Goal: Task Accomplishment & Management: Complete application form

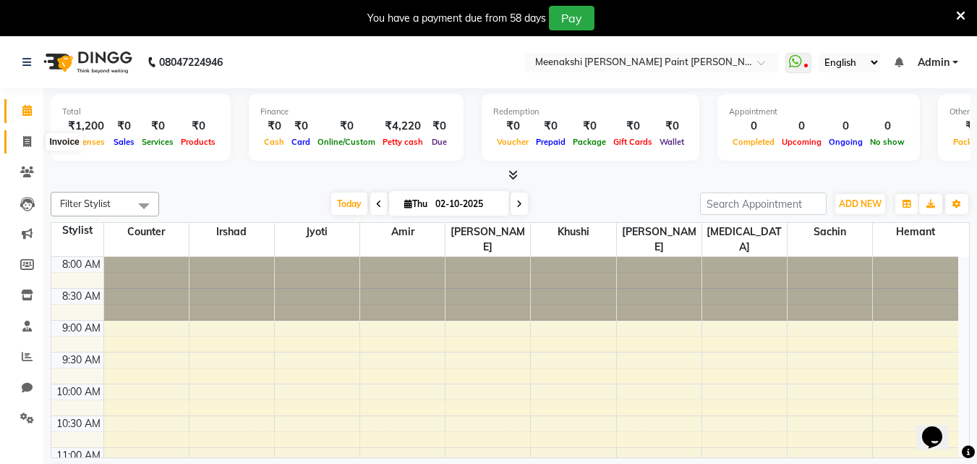
click at [15, 137] on span at bounding box center [26, 142] width 25 height 17
select select "service"
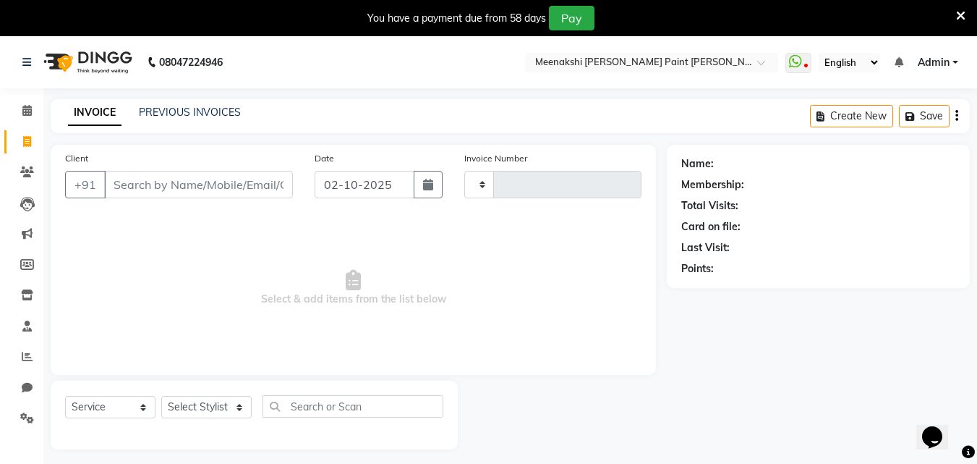
type input "0488"
select select "8161"
click at [21, 122] on link "Calendar" at bounding box center [21, 111] width 35 height 24
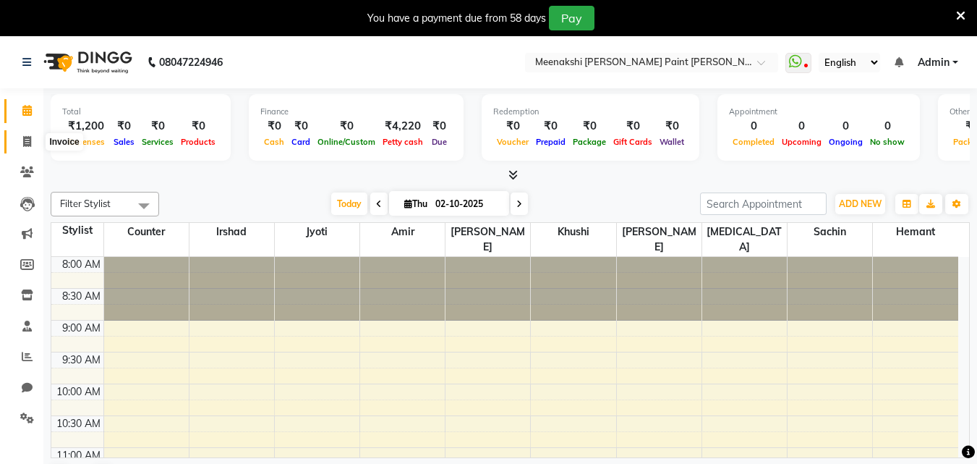
click at [30, 145] on icon at bounding box center [27, 141] width 8 height 11
select select "service"
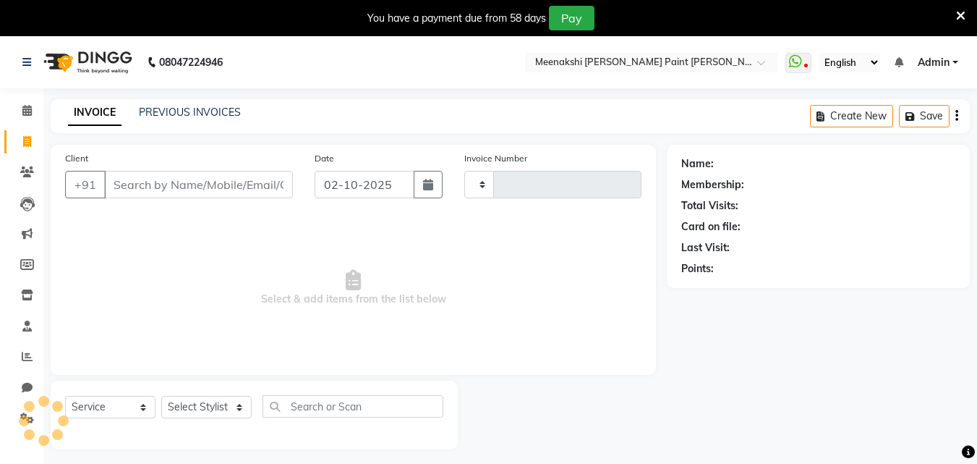
type input "0488"
select select "8161"
click at [211, 399] on select "Select Stylist [PERSON_NAME] counter [PERSON_NAME] [PERSON_NAME] [MEDICAL_DATA]…" at bounding box center [206, 407] width 90 height 22
click at [161, 396] on select "Select Stylist [PERSON_NAME] counter [PERSON_NAME] [PERSON_NAME] [MEDICAL_DATA]…" at bounding box center [206, 407] width 90 height 22
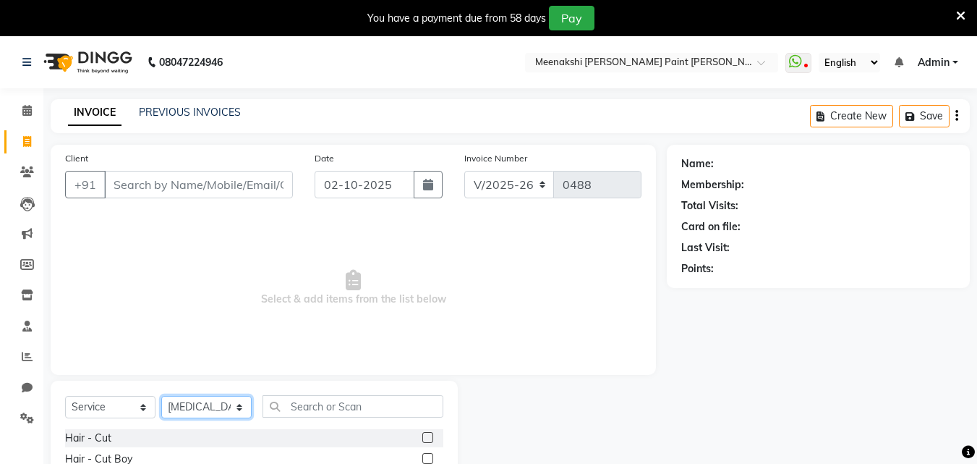
drag, startPoint x: 209, startPoint y: 405, endPoint x: 210, endPoint y: 396, distance: 8.7
click at [209, 404] on select "Select Stylist [PERSON_NAME] counter [PERSON_NAME] [PERSON_NAME] [MEDICAL_DATA]…" at bounding box center [206, 407] width 90 height 22
click at [161, 396] on select "Select Stylist [PERSON_NAME] counter [PERSON_NAME] [PERSON_NAME] [MEDICAL_DATA]…" at bounding box center [206, 407] width 90 height 22
drag, startPoint x: 211, startPoint y: 404, endPoint x: 212, endPoint y: 396, distance: 7.4
click at [211, 401] on select "Select Stylist [PERSON_NAME] counter [PERSON_NAME] [PERSON_NAME] [MEDICAL_DATA]…" at bounding box center [206, 407] width 90 height 22
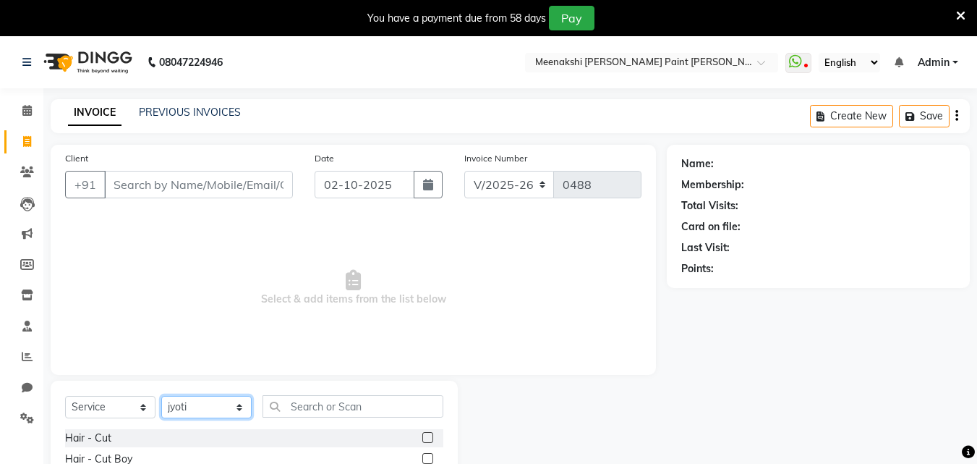
select select "78919"
click at [161, 396] on select "Select Stylist [PERSON_NAME] counter [PERSON_NAME] [PERSON_NAME] [MEDICAL_DATA]…" at bounding box center [206, 407] width 90 height 22
click at [328, 400] on input "text" at bounding box center [353, 406] width 181 height 22
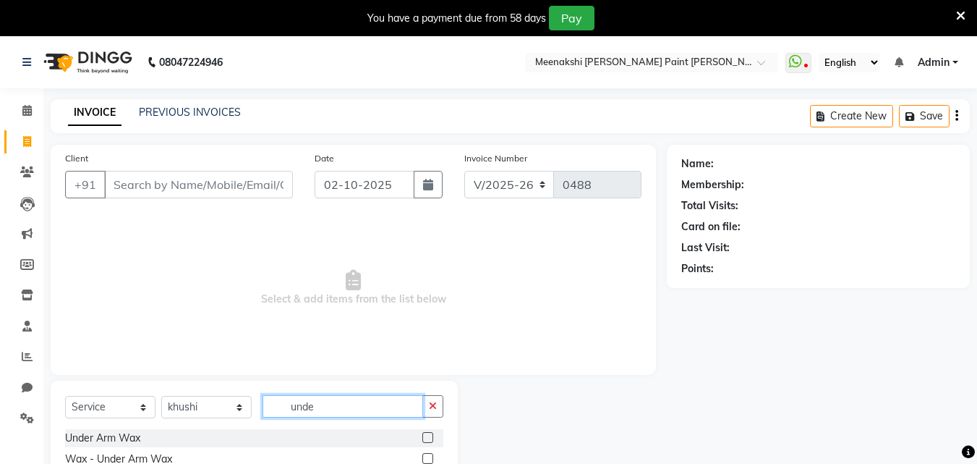
type input "unde"
click at [428, 436] on label at bounding box center [427, 437] width 11 height 11
click at [428, 436] on input "checkbox" at bounding box center [426, 437] width 9 height 9
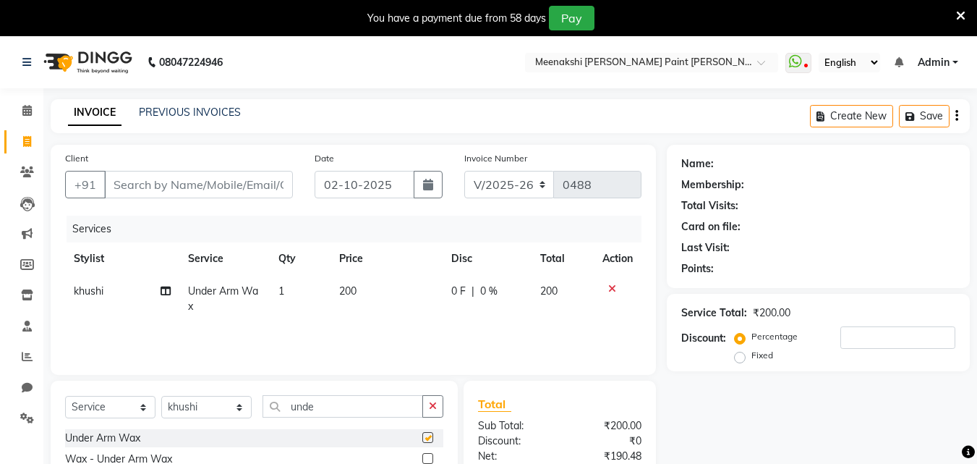
checkbox input "false"
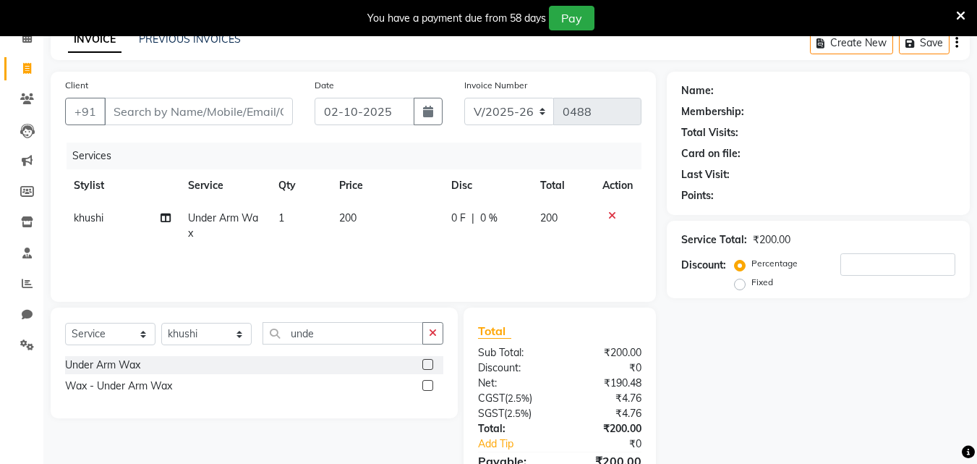
scroll to position [72, 0]
click at [241, 119] on input "Client" at bounding box center [198, 111] width 189 height 27
type input "8"
type input "0"
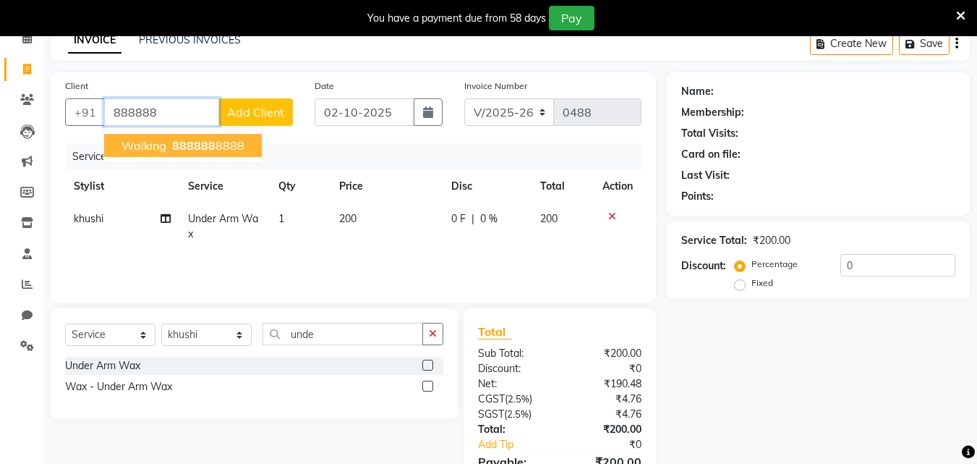
click at [211, 148] on span "888888" at bounding box center [193, 145] width 43 height 14
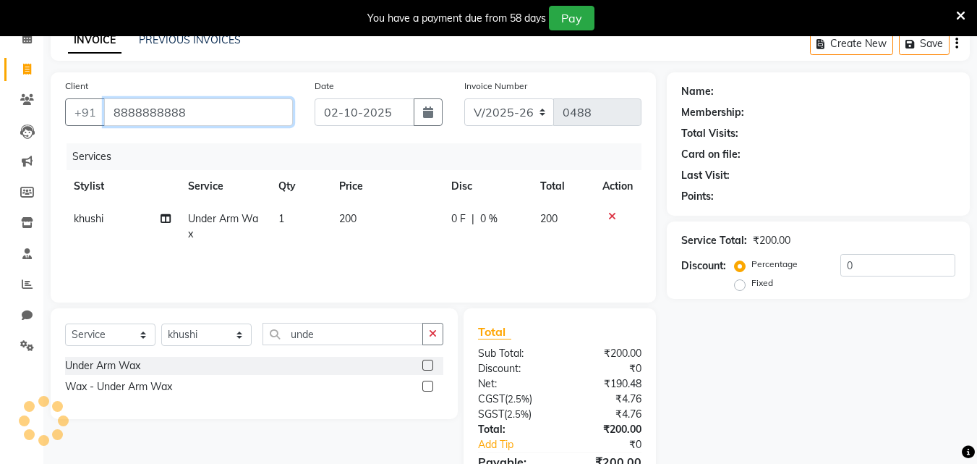
type input "8888888888"
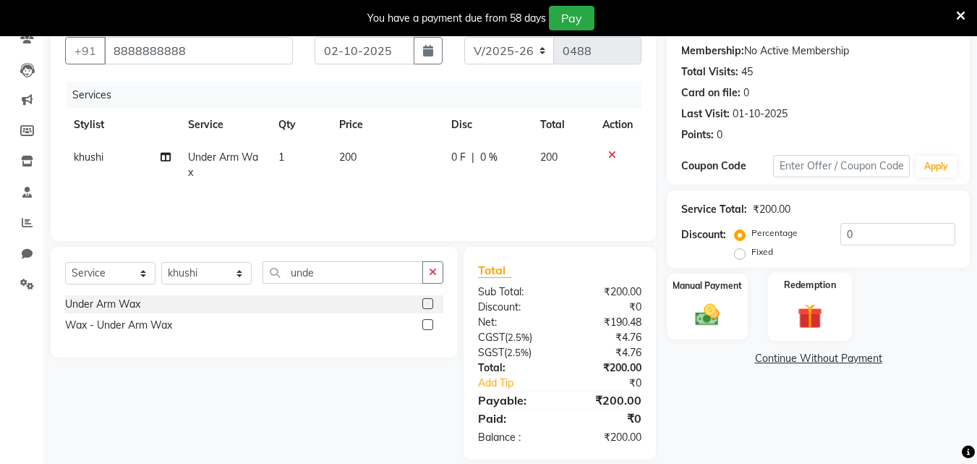
scroll to position [145, 0]
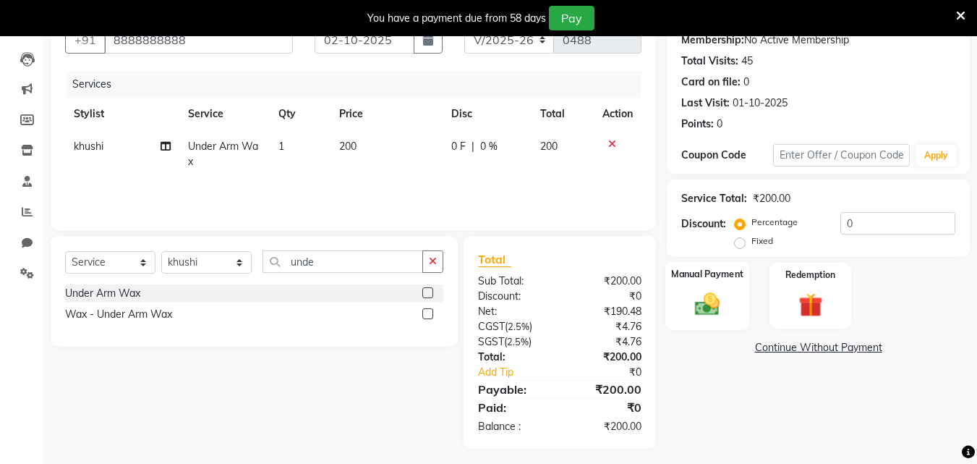
click at [744, 289] on div "Manual Payment" at bounding box center [708, 295] width 85 height 69
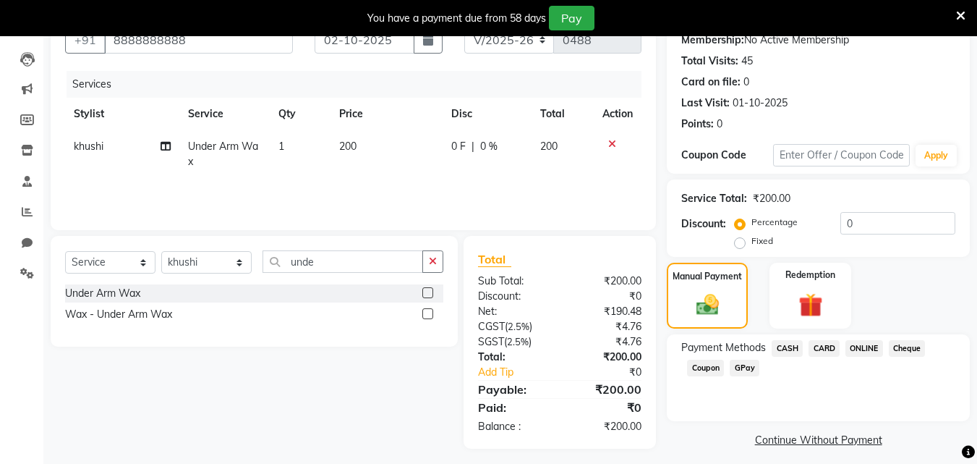
click at [749, 365] on span "GPay" at bounding box center [745, 368] width 30 height 17
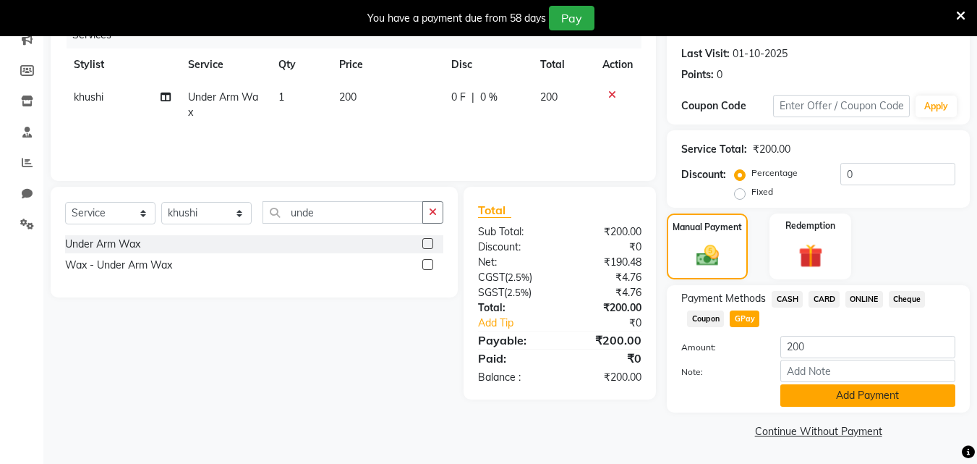
click at [810, 397] on button "Add Payment" at bounding box center [868, 395] width 175 height 22
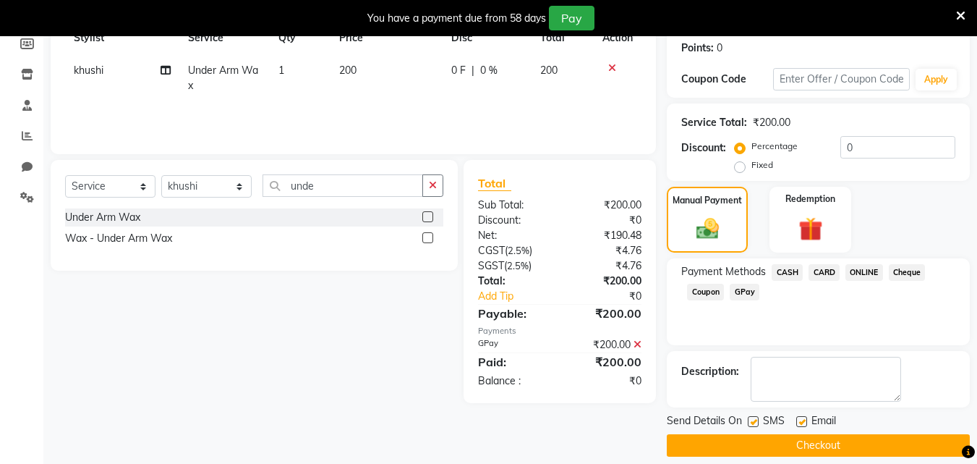
scroll to position [235, 0]
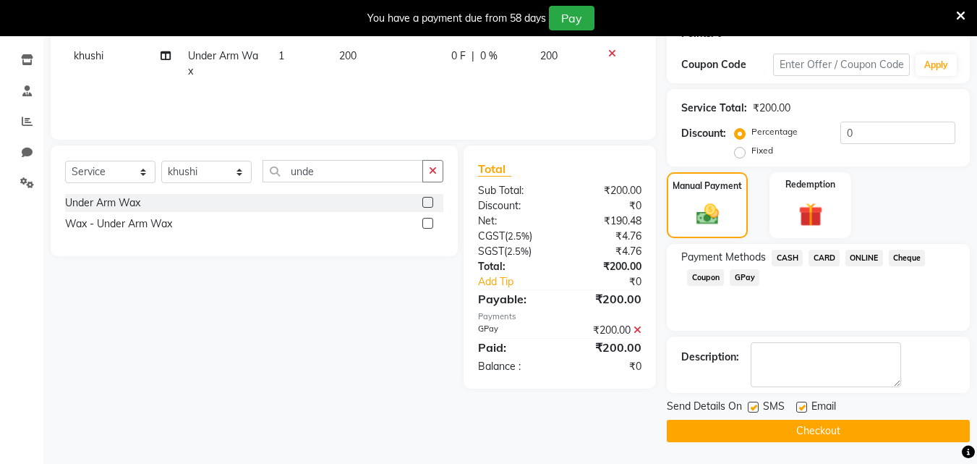
click at [820, 433] on button "Checkout" at bounding box center [818, 431] width 303 height 22
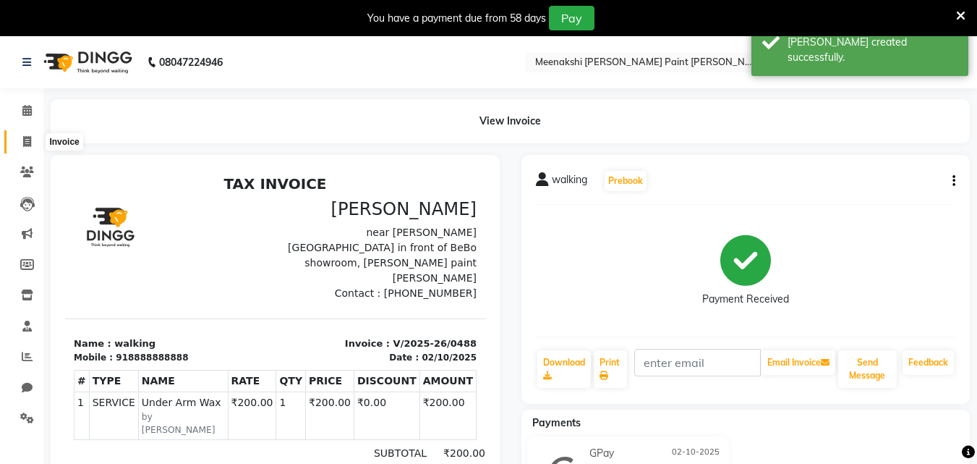
click at [25, 148] on span at bounding box center [26, 142] width 25 height 17
select select "service"
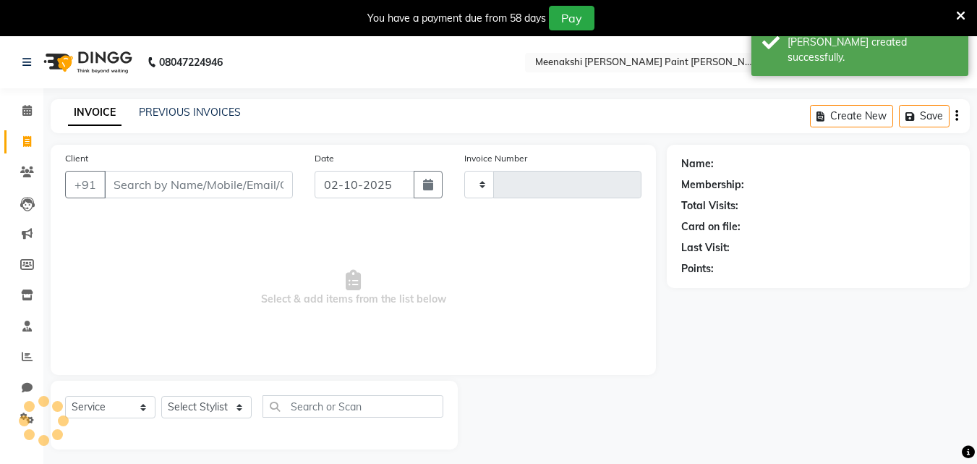
scroll to position [36, 0]
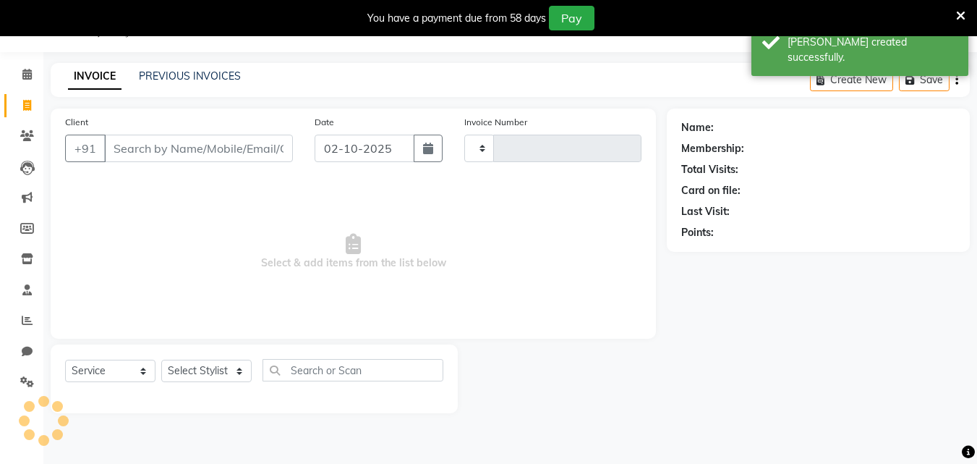
type input "0489"
select select "8161"
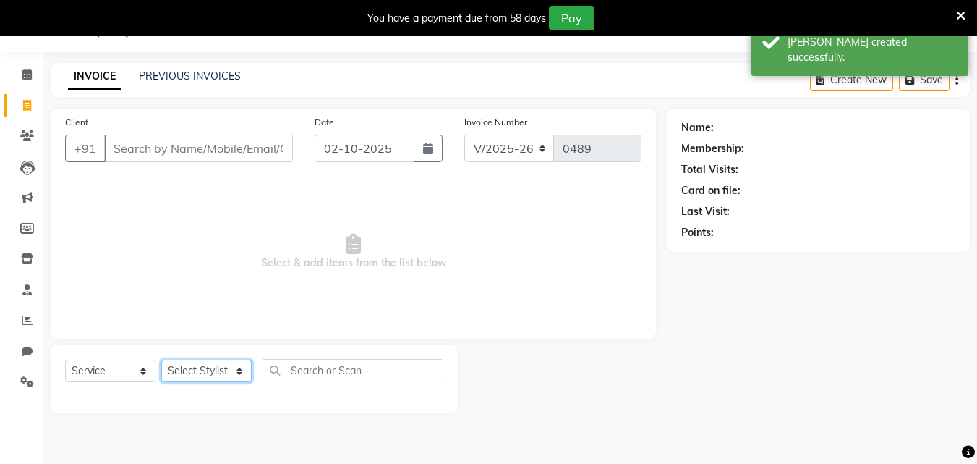
click at [214, 373] on select "Select Stylist [PERSON_NAME] counter [PERSON_NAME] [PERSON_NAME] [MEDICAL_DATA]…" at bounding box center [206, 371] width 90 height 22
select select "77148"
click at [161, 360] on select "Select Stylist [PERSON_NAME] counter [PERSON_NAME] [PERSON_NAME] [MEDICAL_DATA]…" at bounding box center [206, 371] width 90 height 22
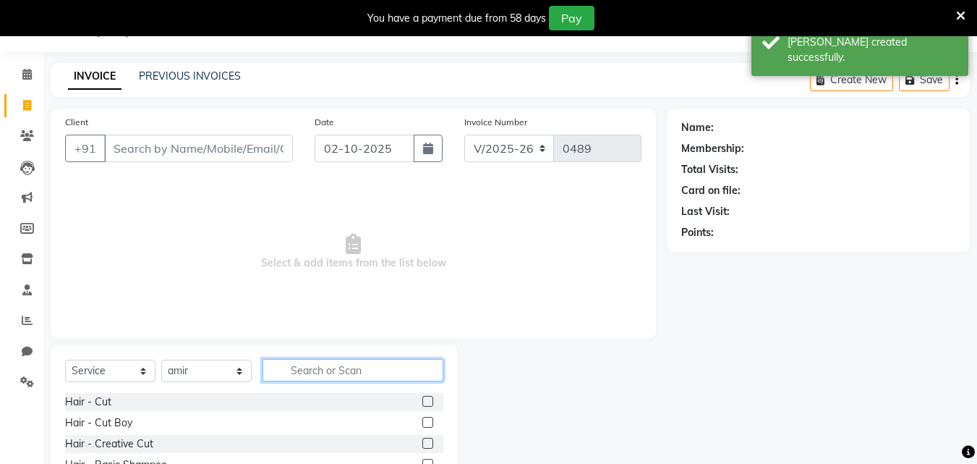
click at [311, 363] on input "text" at bounding box center [353, 370] width 181 height 22
type input "b"
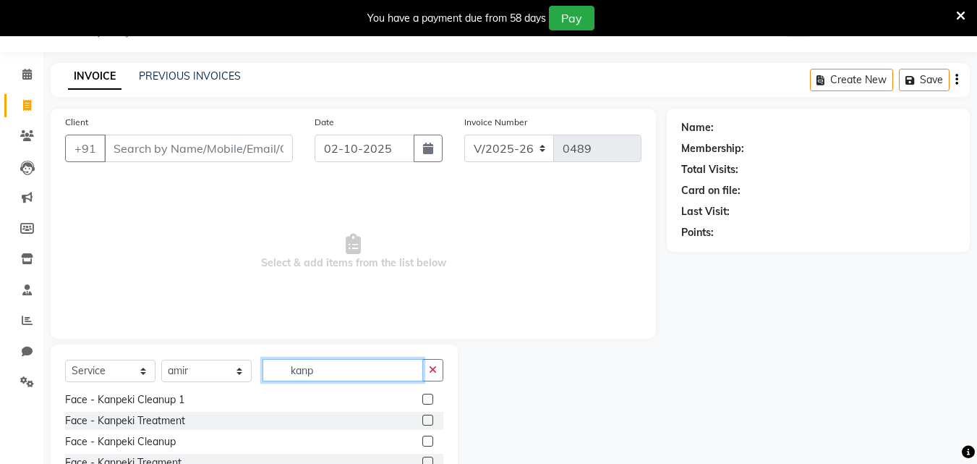
scroll to position [0, 0]
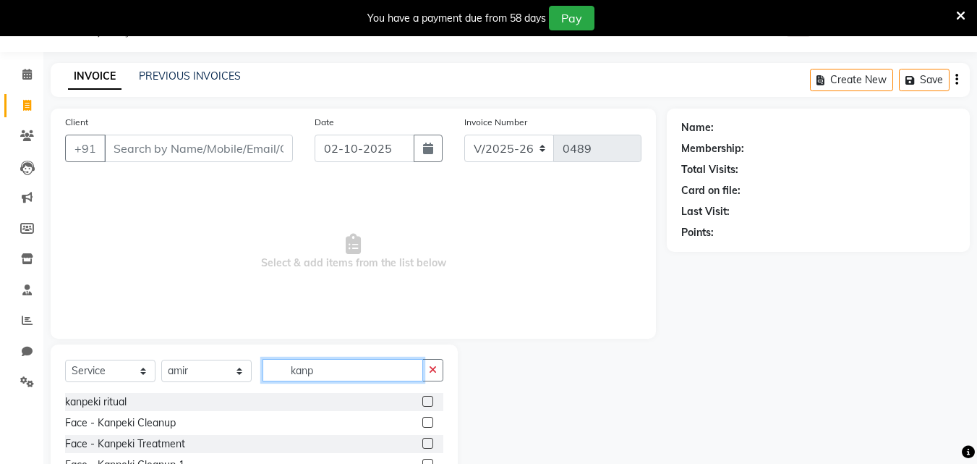
type input "kanp"
click at [422, 438] on label at bounding box center [427, 443] width 11 height 11
click at [422, 439] on input "checkbox" at bounding box center [426, 443] width 9 height 9
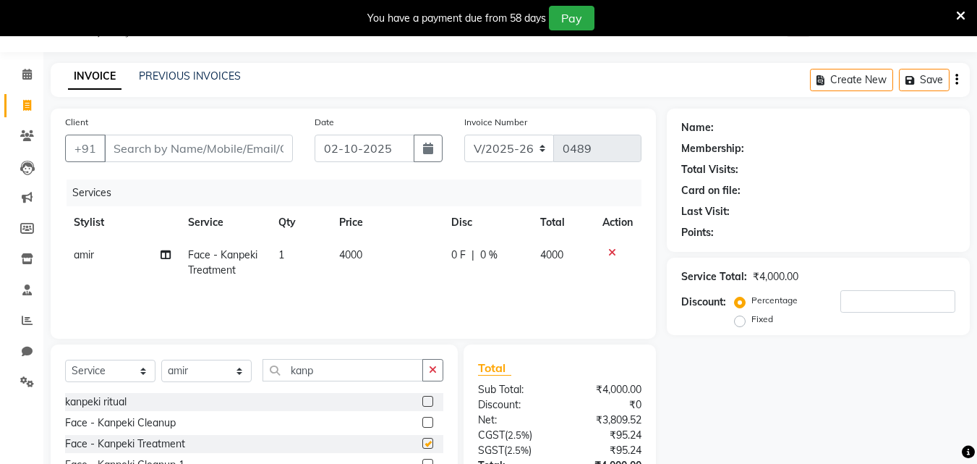
checkbox input "false"
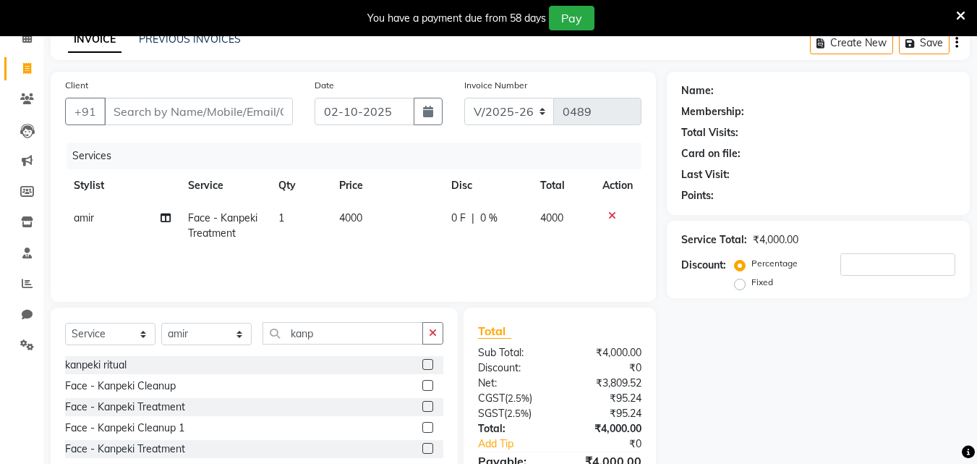
scroll to position [109, 0]
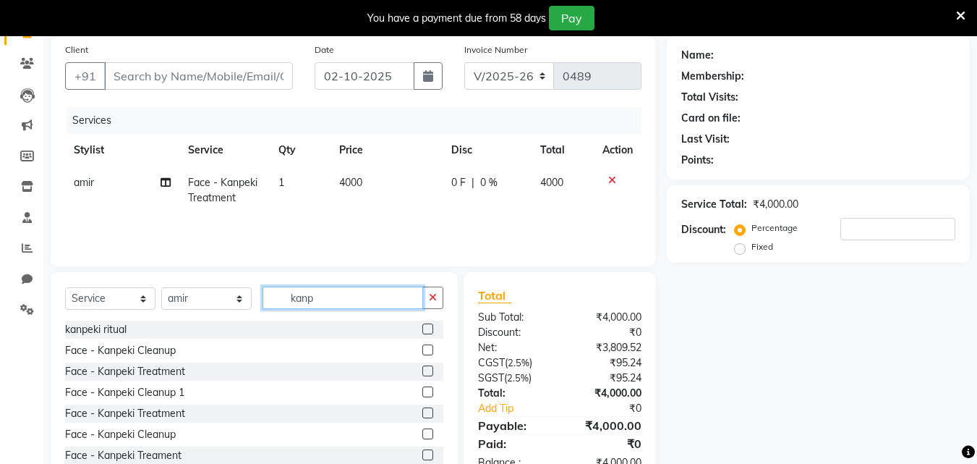
drag, startPoint x: 340, startPoint y: 303, endPoint x: 371, endPoint y: 302, distance: 31.1
click at [341, 302] on input "kanp" at bounding box center [343, 297] width 161 height 22
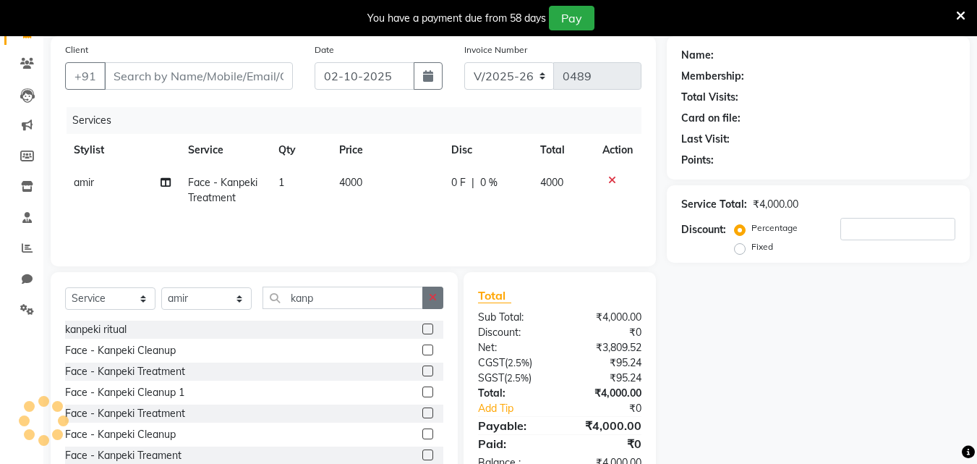
click at [426, 297] on button "button" at bounding box center [432, 297] width 21 height 22
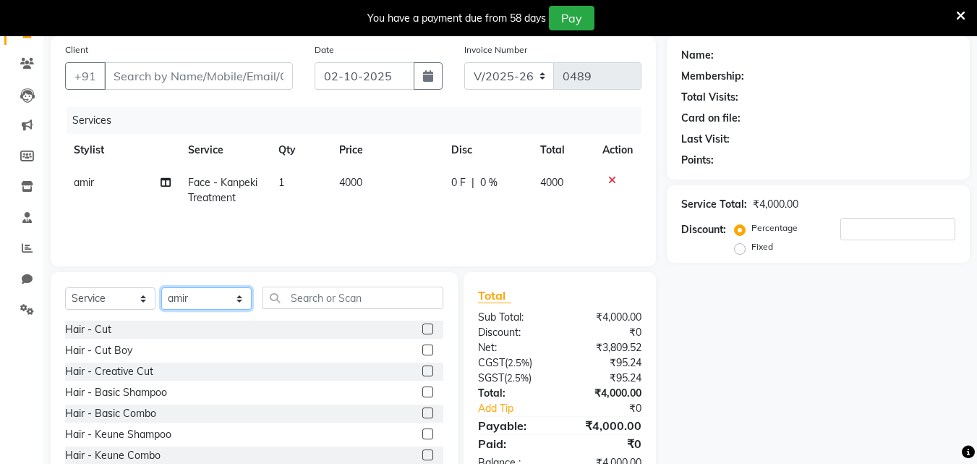
click at [239, 303] on select "Select Stylist [PERSON_NAME] counter [PERSON_NAME] [PERSON_NAME] [MEDICAL_DATA]…" at bounding box center [206, 298] width 90 height 22
select select "86386"
click at [161, 287] on select "Select Stylist [PERSON_NAME] counter [PERSON_NAME] [PERSON_NAME] [MEDICAL_DATA]…" at bounding box center [206, 298] width 90 height 22
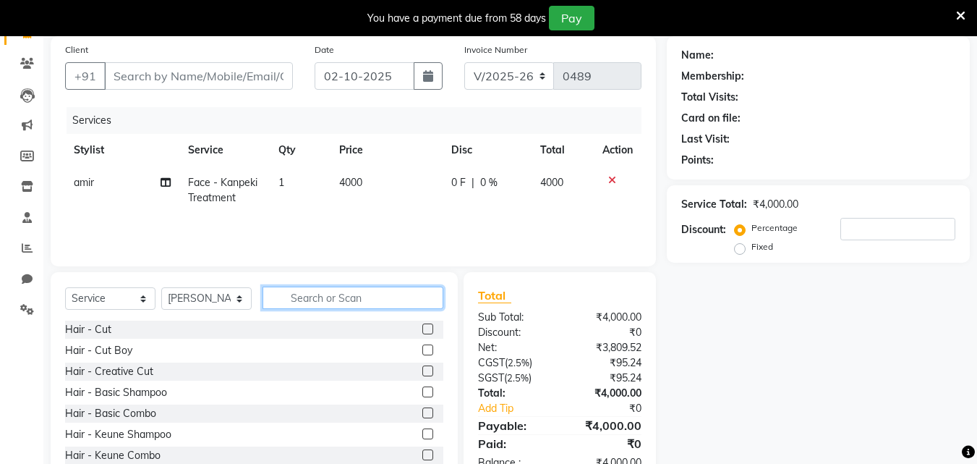
click at [294, 299] on input "text" at bounding box center [353, 297] width 181 height 22
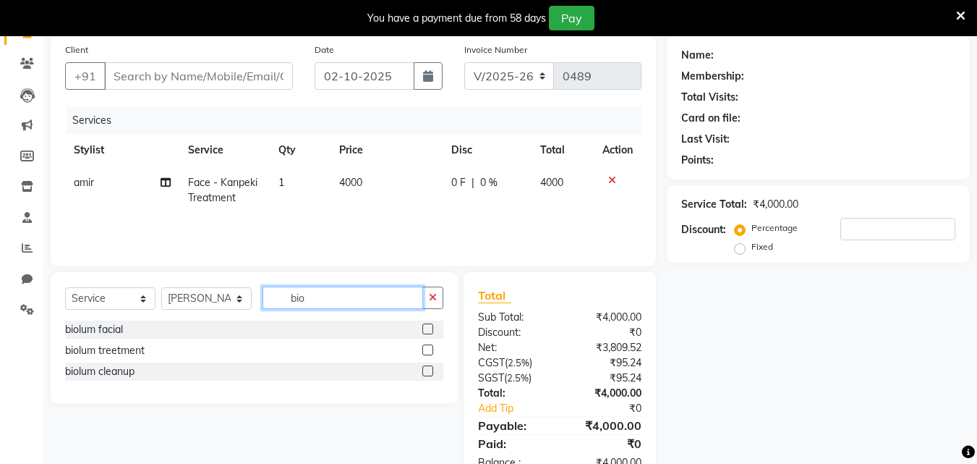
type input "bio"
click at [425, 348] on label at bounding box center [427, 349] width 11 height 11
click at [425, 348] on input "checkbox" at bounding box center [426, 350] width 9 height 9
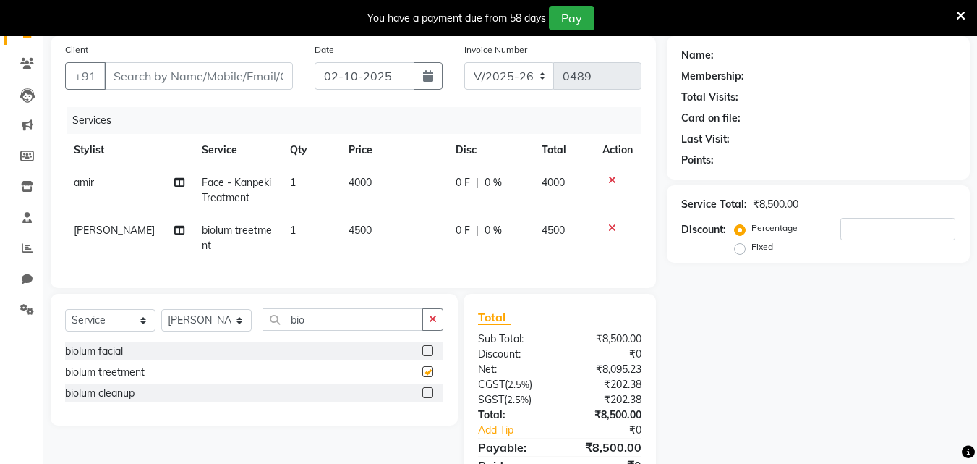
checkbox input "false"
click at [360, 176] on span "4000" at bounding box center [360, 182] width 23 height 13
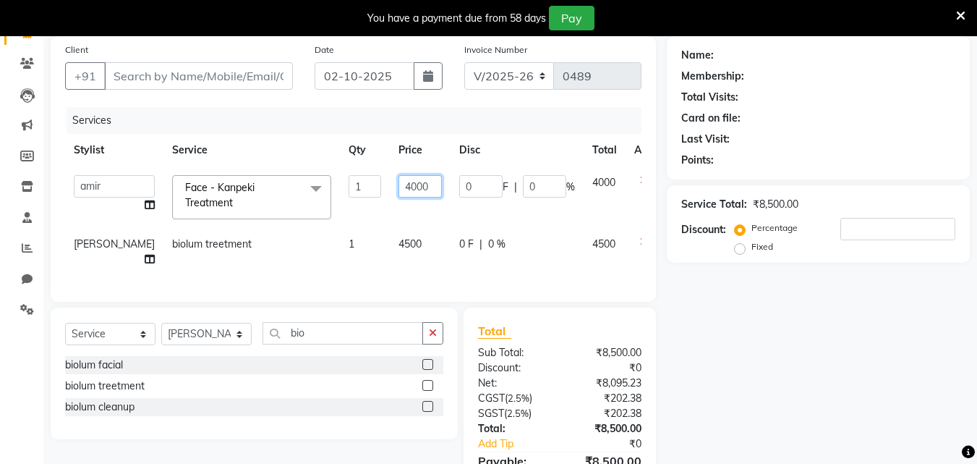
click at [399, 187] on input "4000" at bounding box center [420, 186] width 43 height 22
type input "6000"
click at [390, 201] on td "6000" at bounding box center [420, 196] width 61 height 61
click at [399, 239] on span "4500" at bounding box center [410, 243] width 23 height 13
select select "86386"
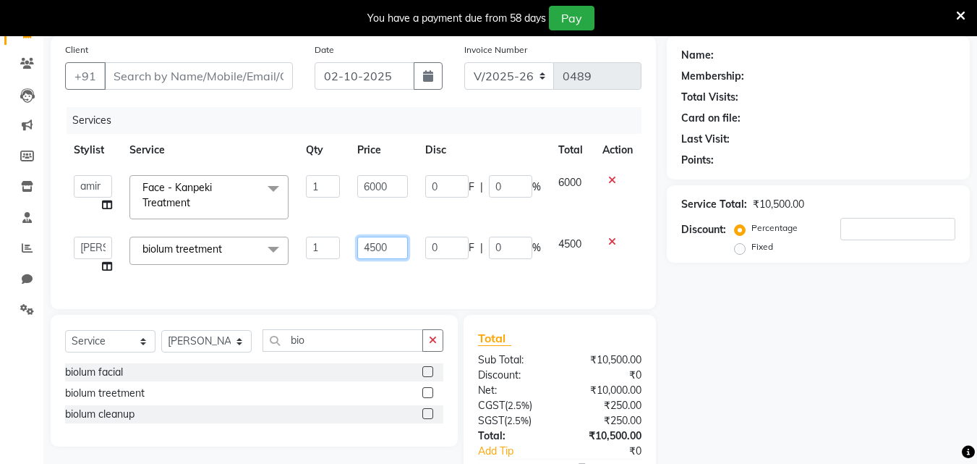
click at [374, 245] on input "4500" at bounding box center [382, 248] width 50 height 22
type input "5000"
click at [388, 280] on div "Services Stylist Service Qty Price Disc Total Action amir counter [PERSON_NAME]…" at bounding box center [353, 200] width 577 height 187
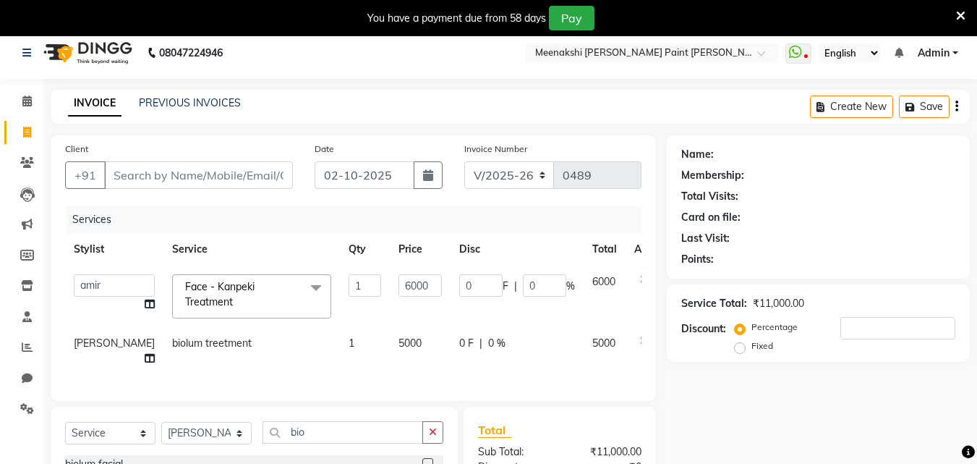
scroll to position [0, 0]
